Goal: Task Accomplishment & Management: Complete application form

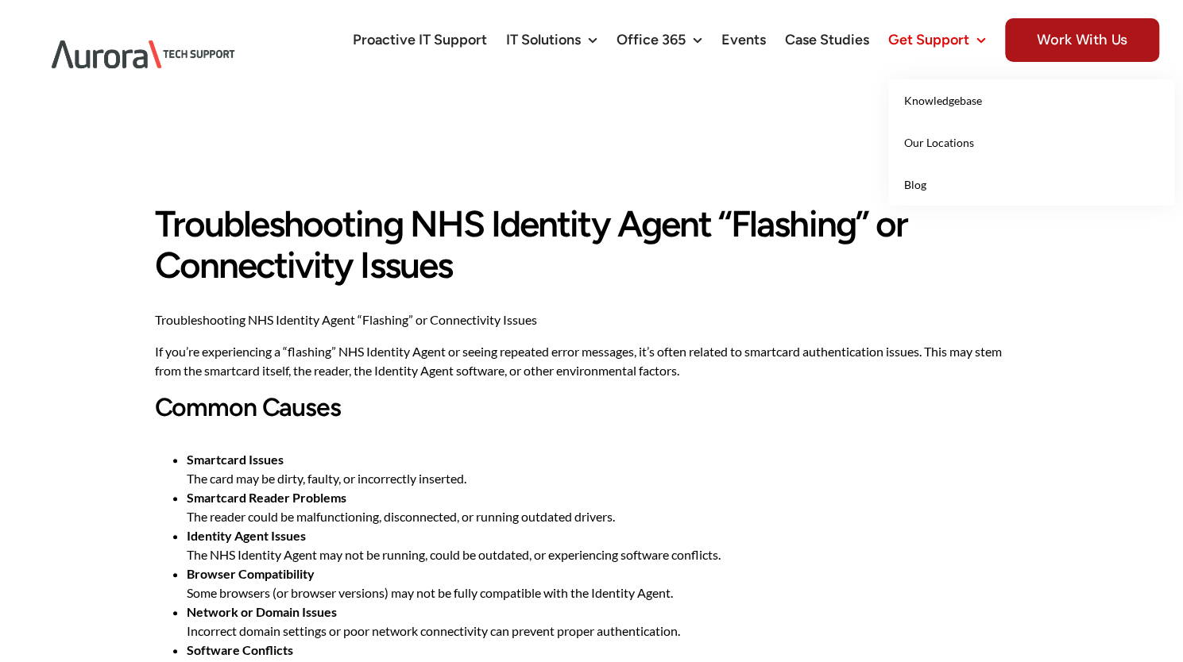
click at [978, 39] on icon "Main Menu" at bounding box center [981, 40] width 10 height 17
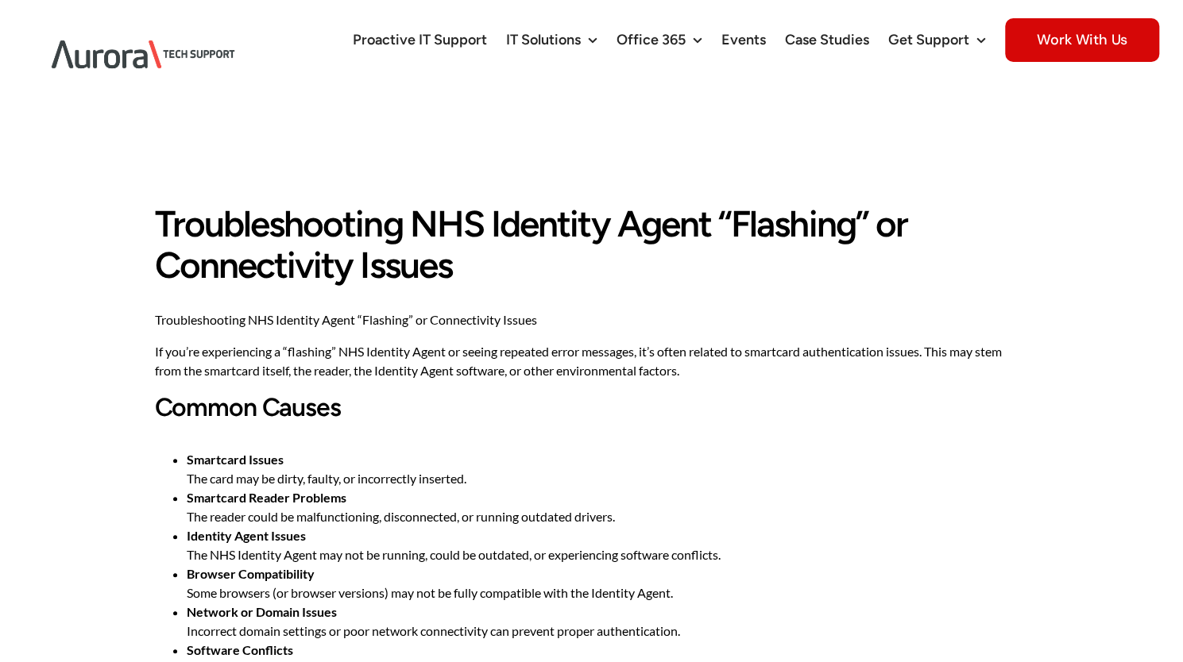
click at [1034, 44] on span "Work With Us" at bounding box center [1082, 40] width 154 height 44
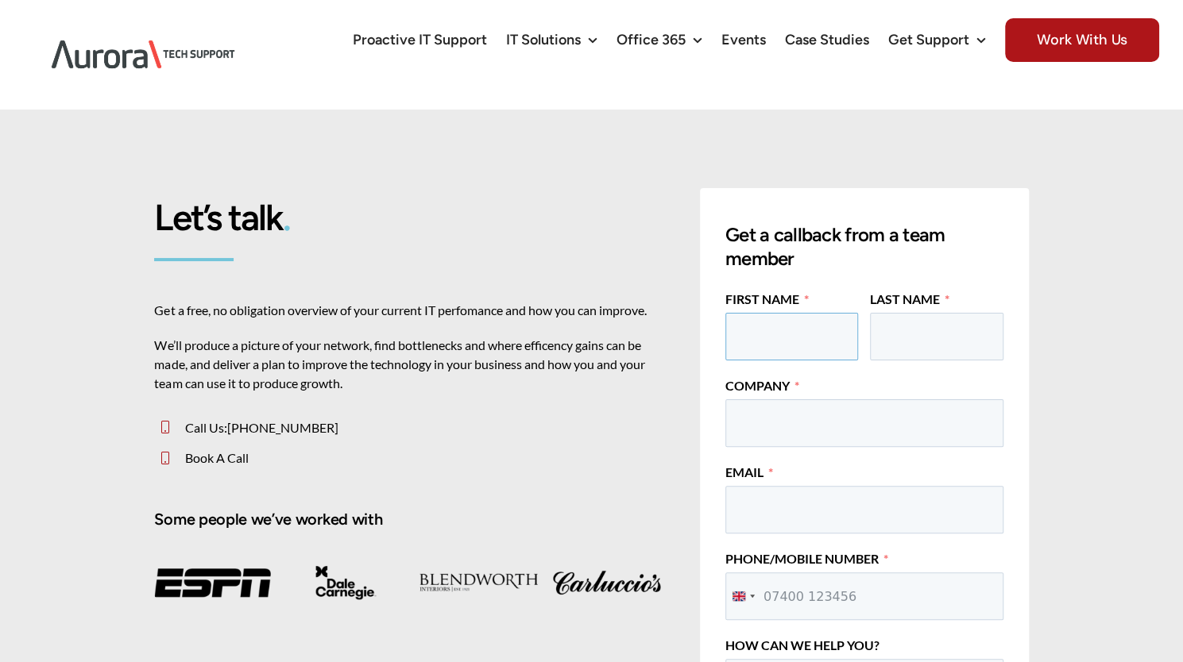
click at [755, 313] on input "First Name" at bounding box center [791, 337] width 133 height 48
type input "[PERSON_NAME]"
type input "Loose"
type input "NHS [GEOGRAPHIC_DATA]"
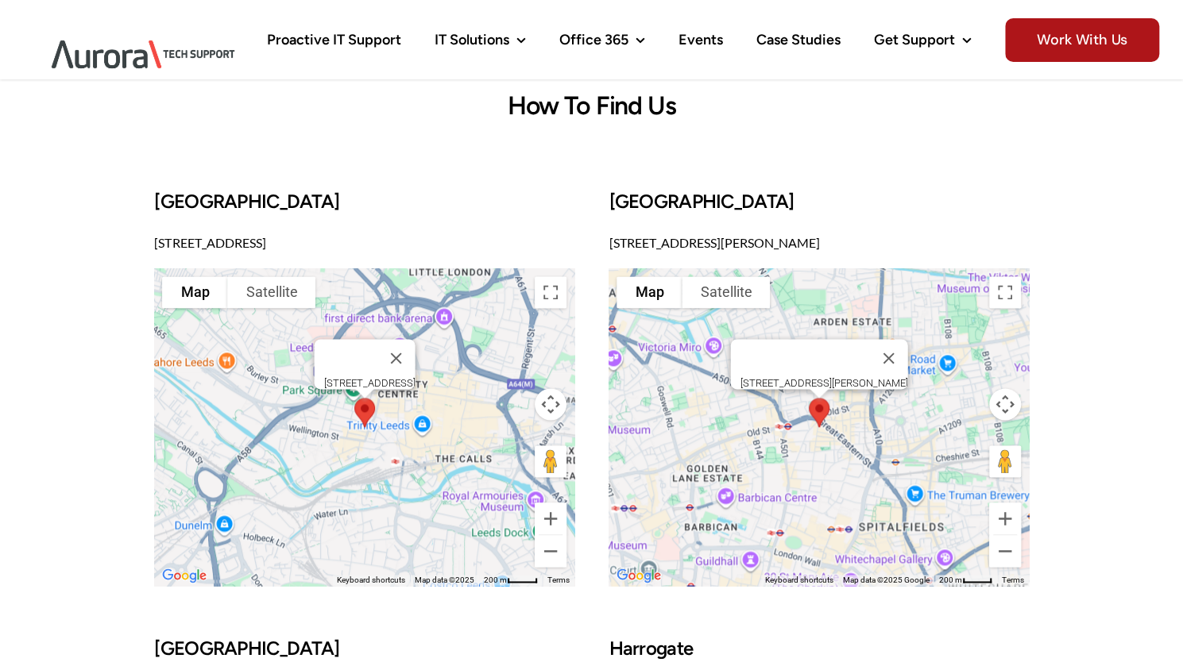
scroll to position [1122, 0]
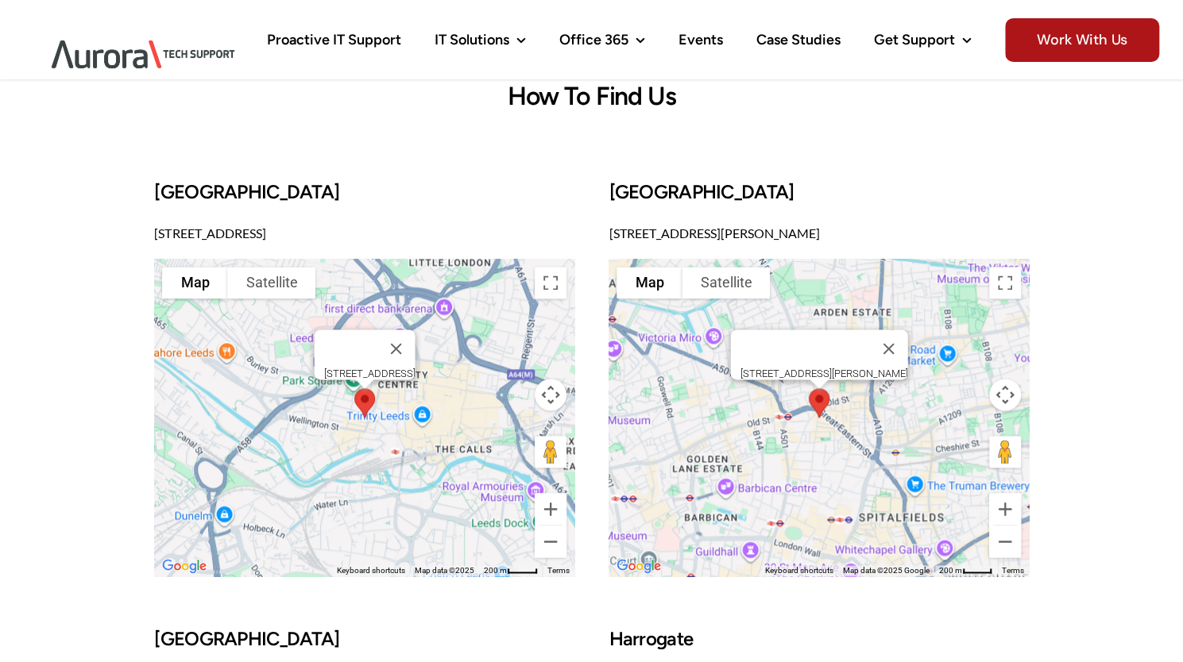
type input "[PERSON_NAME].loose1"
